Goal: Transaction & Acquisition: Purchase product/service

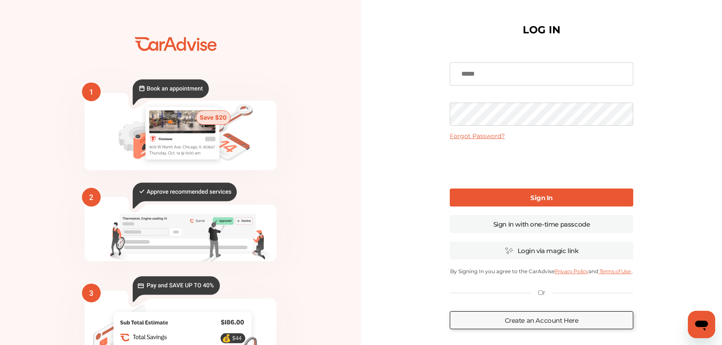
click at [614, 70] on input at bounding box center [542, 73] width 184 height 23
type input "**********"
click at [501, 195] on link "Sign In" at bounding box center [542, 197] width 184 height 18
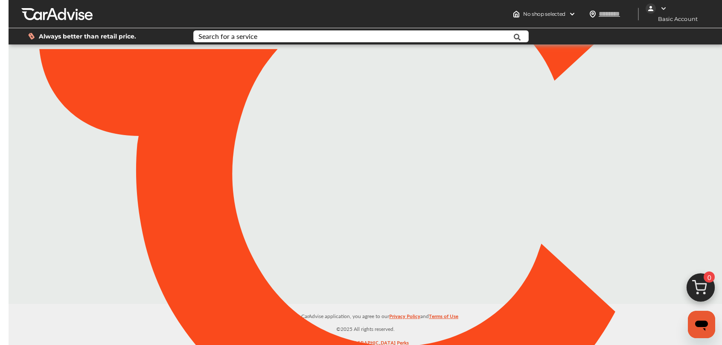
type input "*****"
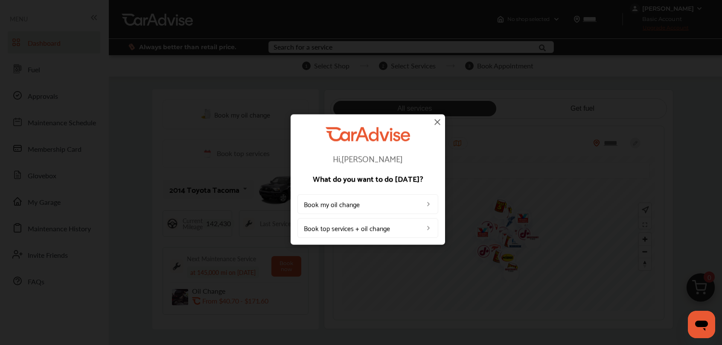
click at [435, 124] on img at bounding box center [437, 122] width 10 height 10
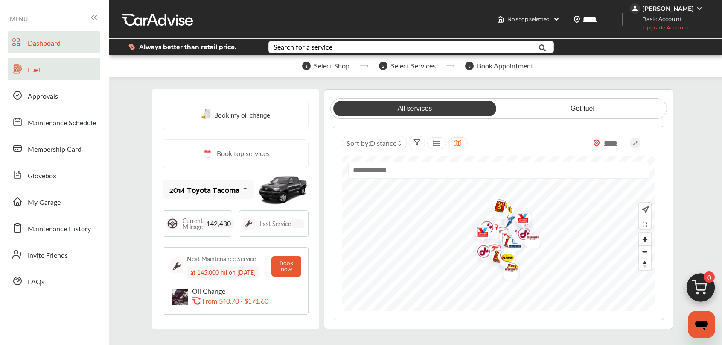
click at [44, 67] on link "Fuel" at bounding box center [54, 69] width 93 height 22
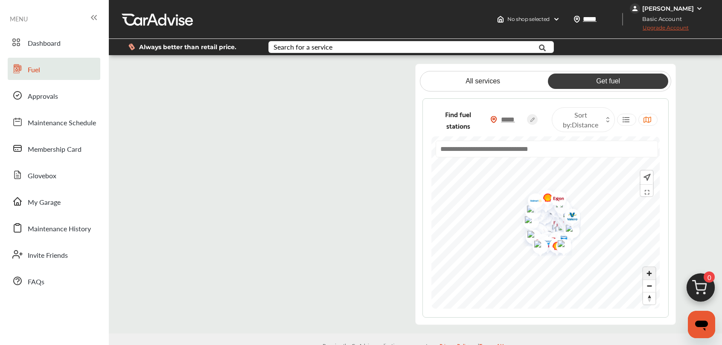
click at [652, 278] on span "Zoom in" at bounding box center [649, 273] width 12 height 12
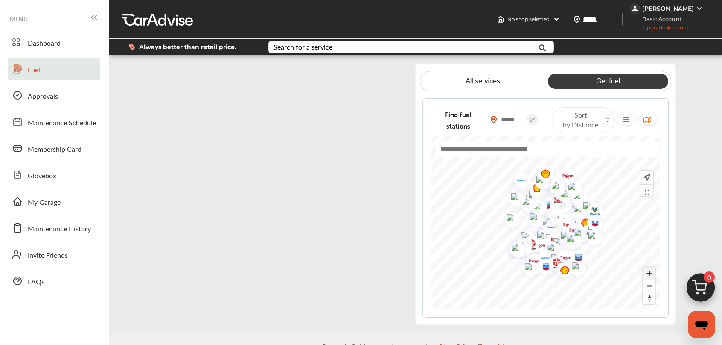
click at [652, 278] on span "Zoom in" at bounding box center [649, 273] width 12 height 12
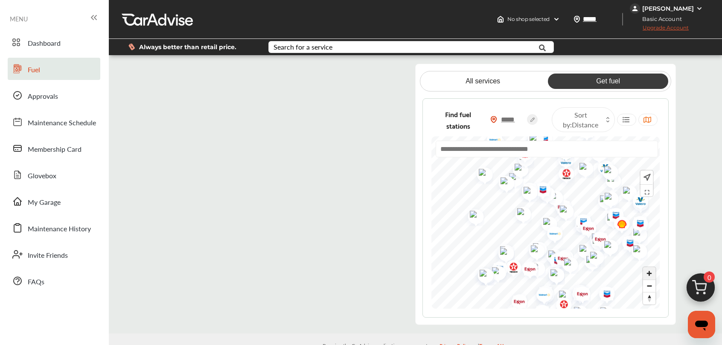
click at [652, 278] on span "Zoom in" at bounding box center [649, 273] width 12 height 12
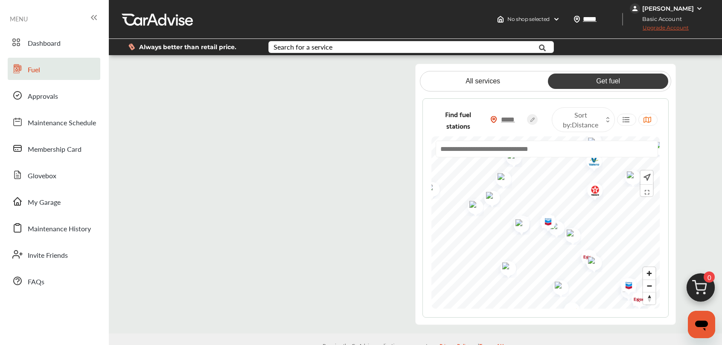
click at [493, 196] on img "Map marker" at bounding box center [489, 196] width 23 height 21
click at [53, 96] on span "Approvals" at bounding box center [43, 96] width 30 height 11
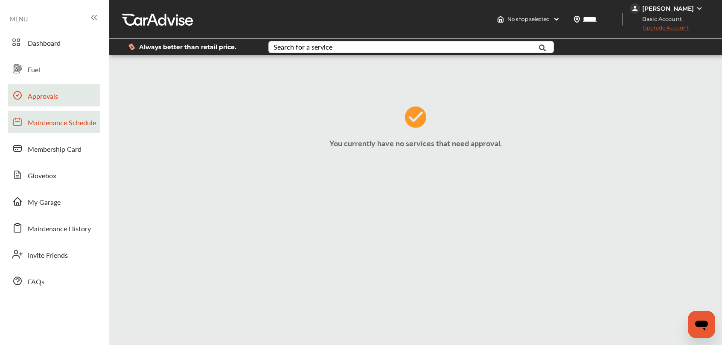
click at [51, 123] on span "Maintenance Schedule" at bounding box center [62, 122] width 68 height 11
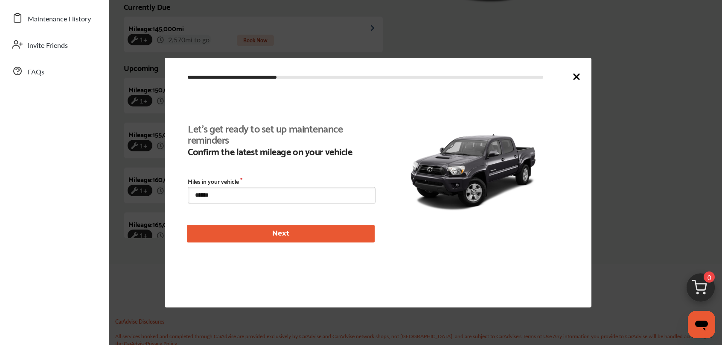
scroll to position [196, 0]
click at [576, 77] on icon at bounding box center [576, 76] width 5 height 5
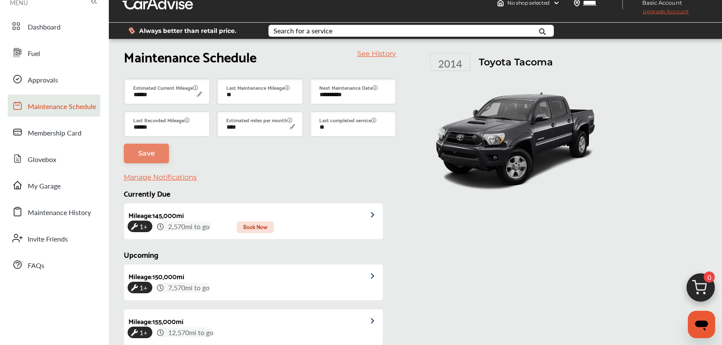
scroll to position [0, 0]
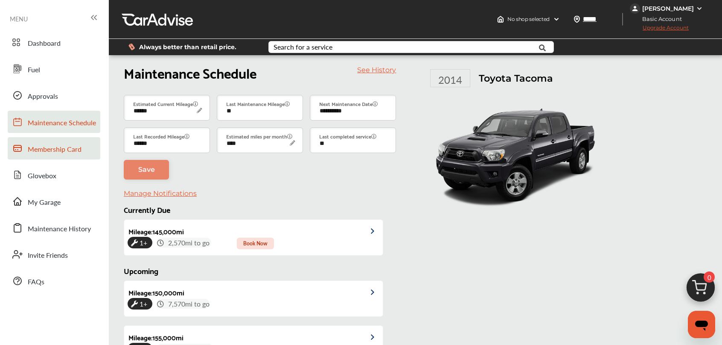
click at [80, 150] on span "Membership Card" at bounding box center [55, 149] width 54 height 11
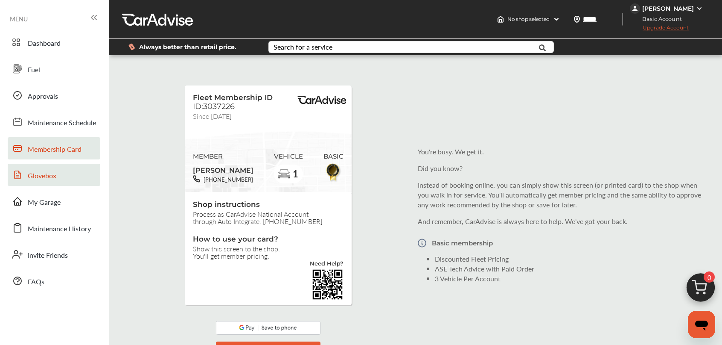
click at [58, 174] on link "Glovebox" at bounding box center [54, 175] width 93 height 22
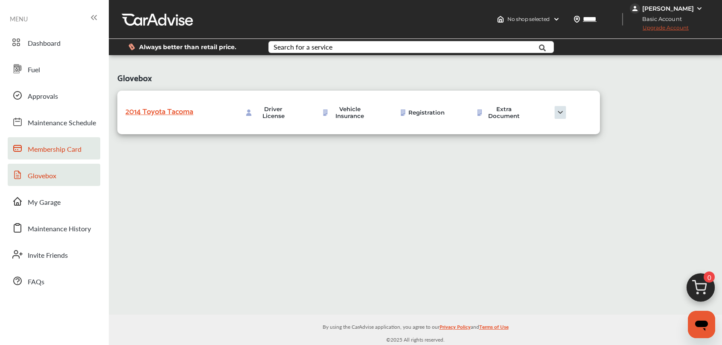
click at [55, 149] on span "Membership Card" at bounding box center [55, 149] width 54 height 11
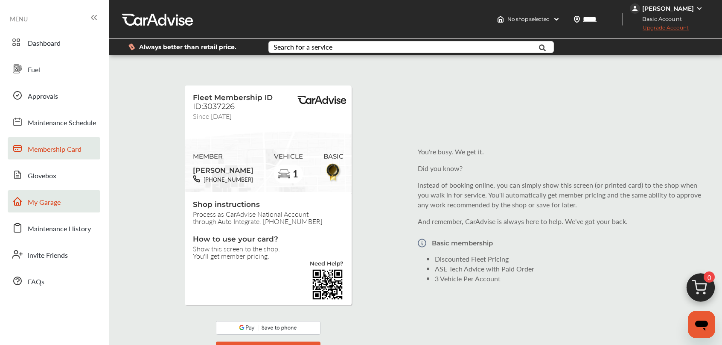
click at [41, 198] on span "My Garage" at bounding box center [44, 202] width 33 height 11
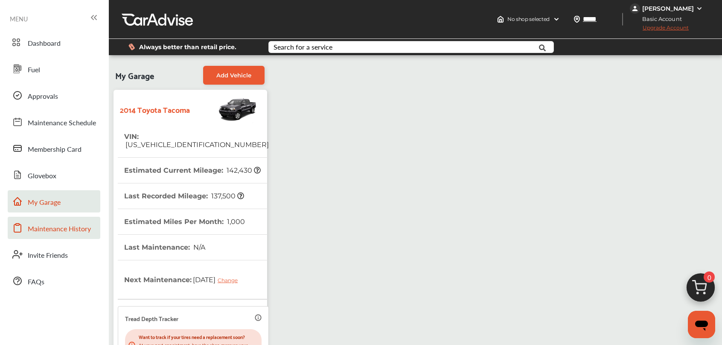
click at [36, 225] on span "Maintenance History" at bounding box center [59, 228] width 63 height 11
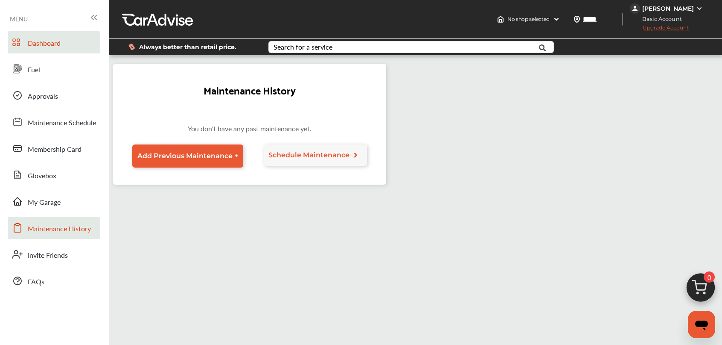
click at [50, 44] on span "Dashboard" at bounding box center [44, 43] width 33 height 11
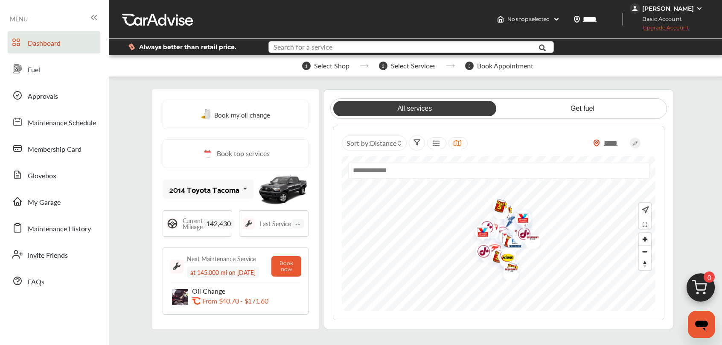
click at [332, 50] on input "text" at bounding box center [400, 47] width 263 height 13
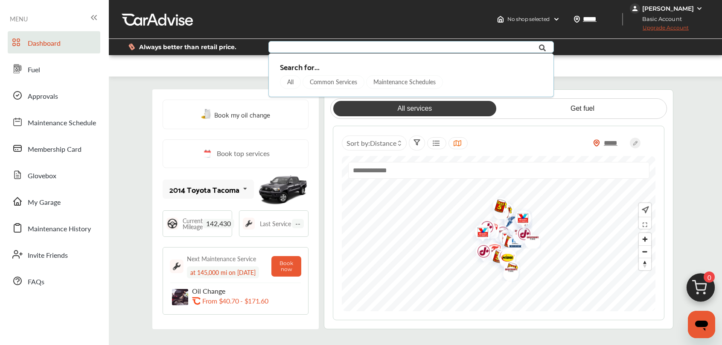
click at [327, 83] on div "Common Services" at bounding box center [334, 82] width 62 height 14
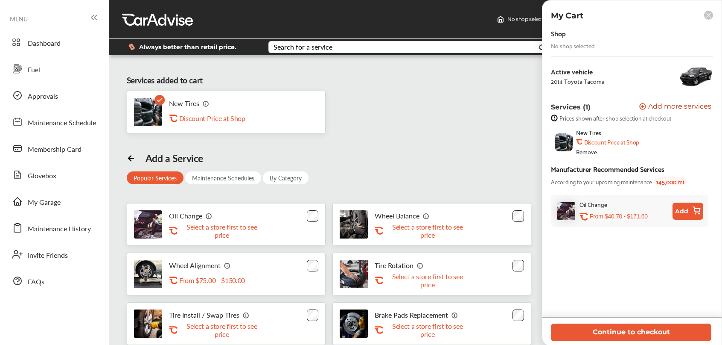
click at [603, 143] on b "Discount Price at Shop" at bounding box center [611, 141] width 55 height 7
click at [627, 330] on button "Continue to checkout" at bounding box center [631, 332] width 161 height 18
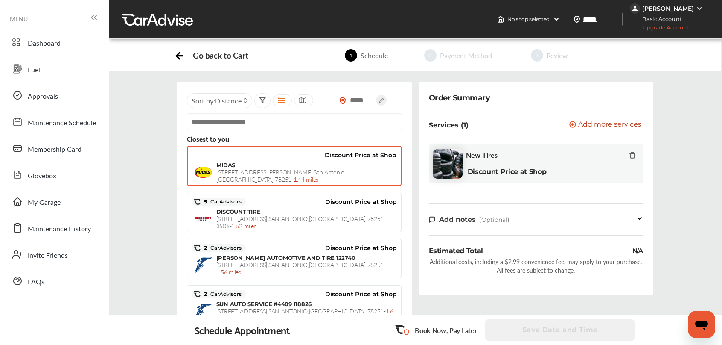
click at [271, 167] on div "MIDAS [STREET_ADDRESS][PERSON_NAME] - 1.44 miles" at bounding box center [306, 171] width 180 height 21
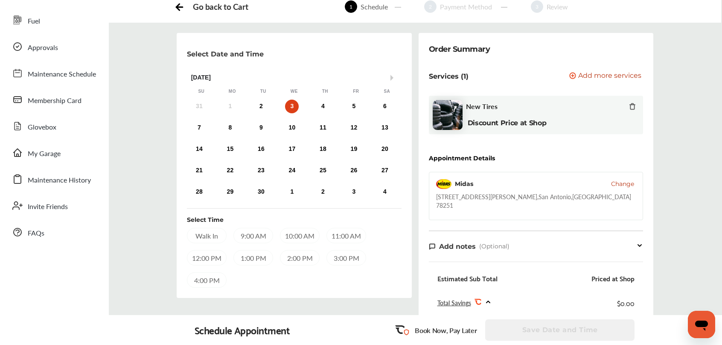
scroll to position [50, 0]
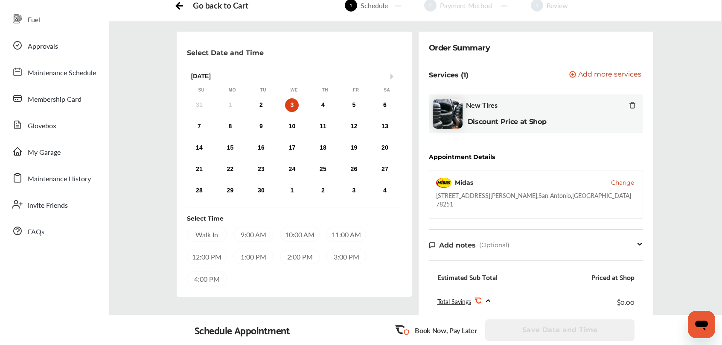
click at [447, 185] on img at bounding box center [443, 183] width 15 height 10
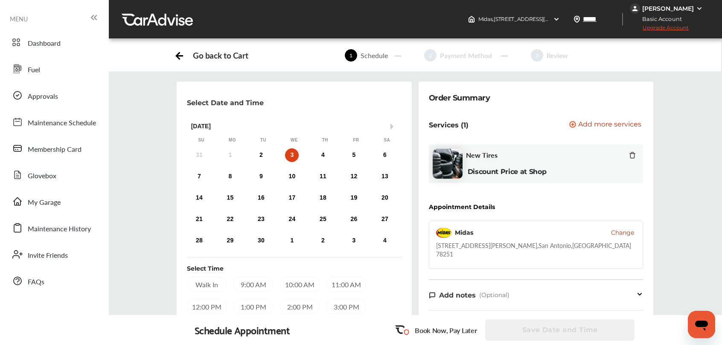
scroll to position [0, 0]
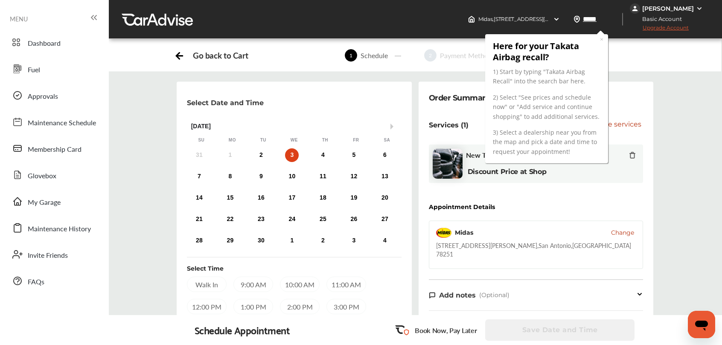
click at [221, 58] on div "Go back to Cart" at bounding box center [220, 55] width 55 height 10
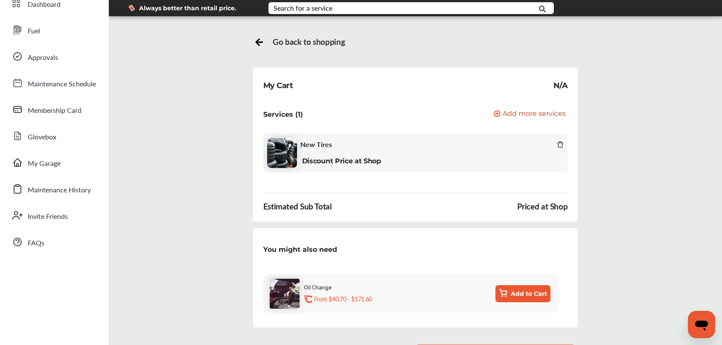
scroll to position [38, 0]
click at [324, 42] on span "Go back to shopping" at bounding box center [309, 42] width 72 height 10
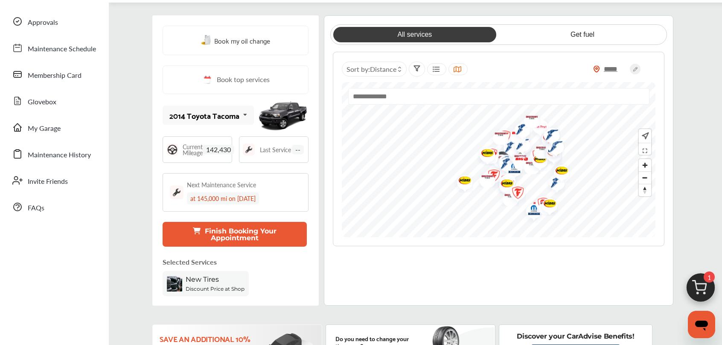
scroll to position [76, 0]
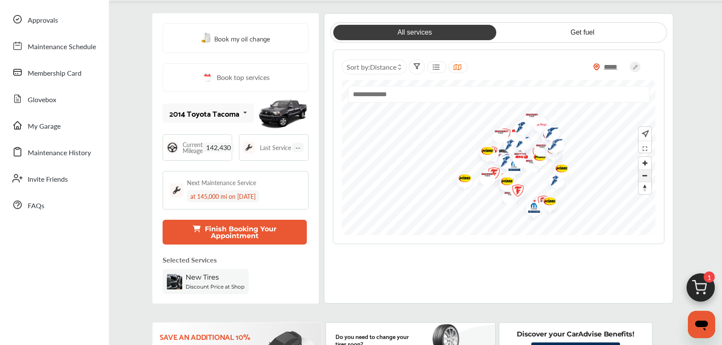
click at [646, 175] on span "Zoom out" at bounding box center [645, 175] width 12 height 12
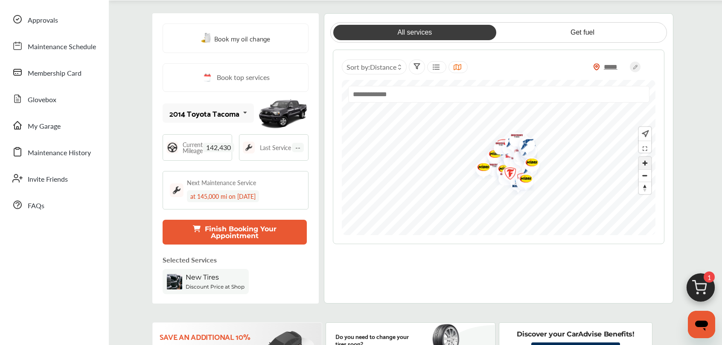
click at [646, 164] on span "Zoom in" at bounding box center [645, 163] width 12 height 12
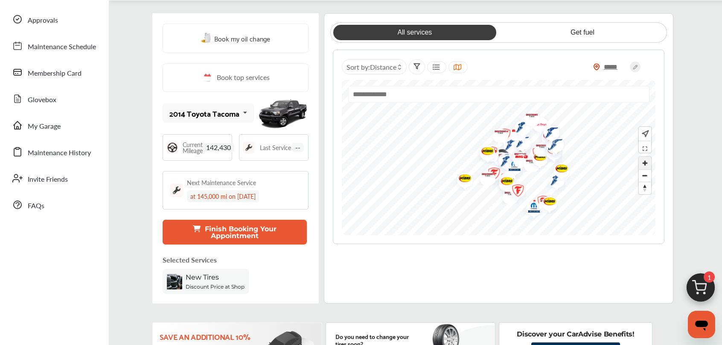
click at [646, 164] on span "Zoom in" at bounding box center [645, 163] width 12 height 12
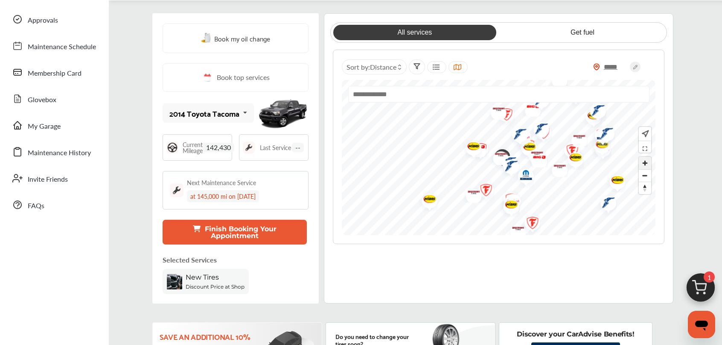
click at [646, 164] on span "Zoom in" at bounding box center [645, 163] width 12 height 12
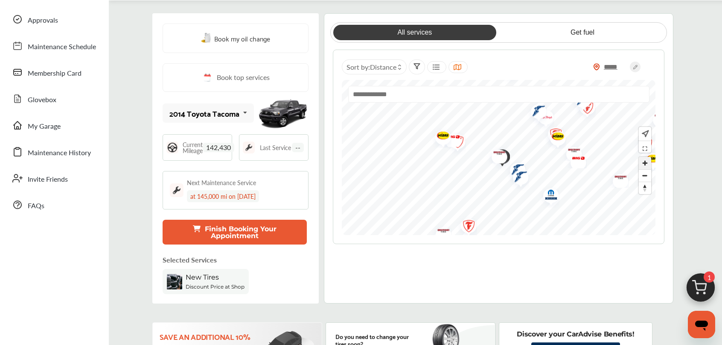
click at [643, 162] on span "Zoom in" at bounding box center [645, 163] width 12 height 12
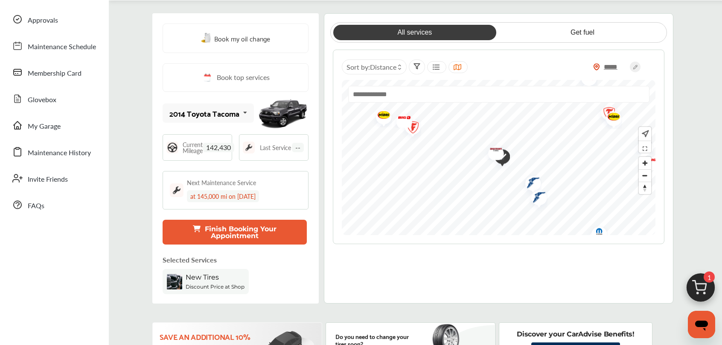
click at [417, 126] on img "Map marker" at bounding box center [410, 128] width 23 height 27
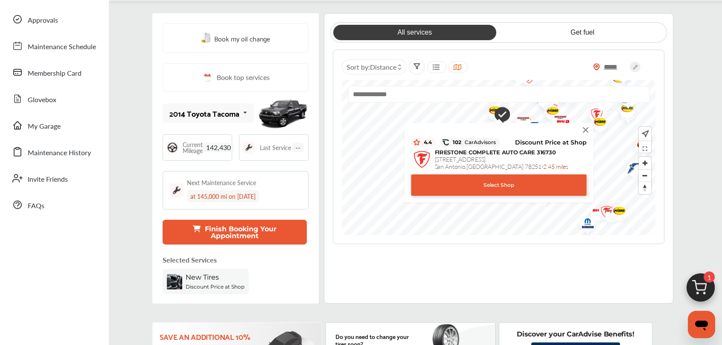
click at [493, 187] on div "Select Shop" at bounding box center [498, 184] width 175 height 21
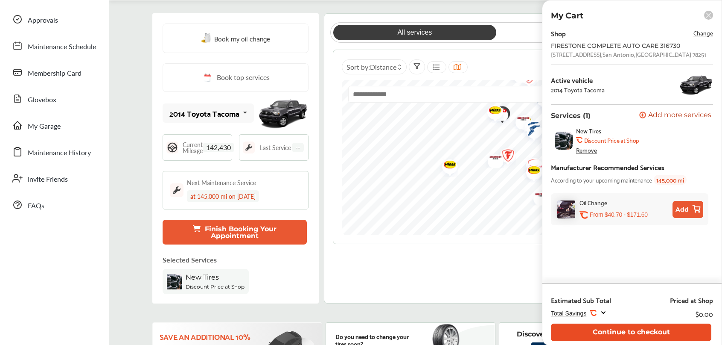
click at [638, 331] on button "Continue to checkout" at bounding box center [631, 332] width 161 height 18
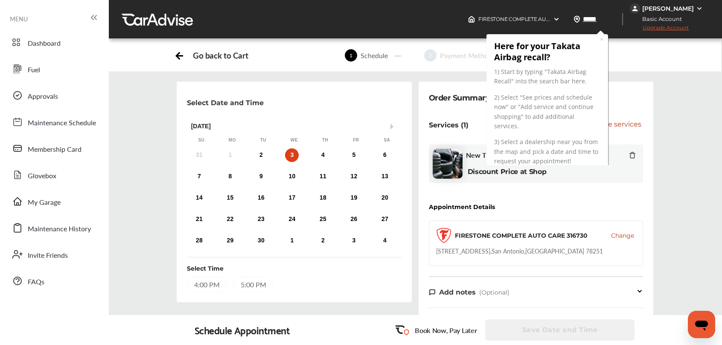
click at [648, 59] on div "1 Schedule 2 Payment Method 3 Review" at bounding box center [459, 55] width 393 height 23
click at [685, 202] on div "Select Date and Time Next Month [DATE] Su Mo Tu We Th Fr Sa 31 1 2 3 4 5 6 7 8 …" at bounding box center [415, 289] width 626 height 414
click at [444, 233] on img at bounding box center [443, 235] width 15 height 15
click at [220, 55] on div "Go back to Cart" at bounding box center [220, 55] width 55 height 10
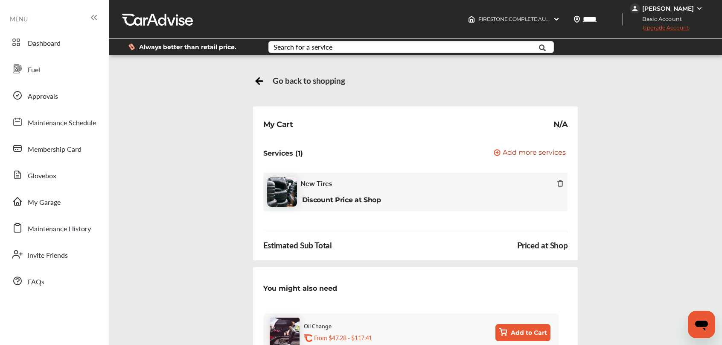
click at [282, 80] on span "Go back to shopping" at bounding box center [309, 81] width 72 height 10
